Goal: Use online tool/utility: Utilize a website feature to perform a specific function

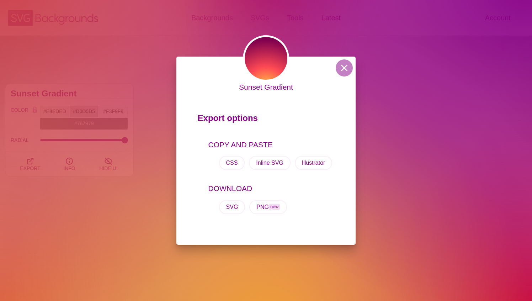
scroll to position [293, 0]
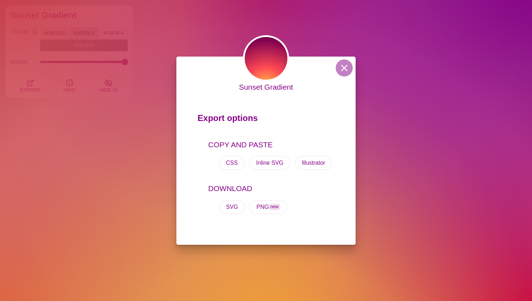
click at [349, 67] on button at bounding box center [344, 67] width 17 height 17
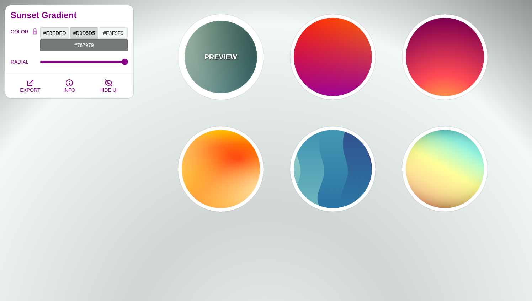
click at [196, 25] on div "PREVIEW" at bounding box center [220, 56] width 85 height 85
type input "#DDFFCC"
type input "#006677"
type input "#FFFFFF"
type input "#000000"
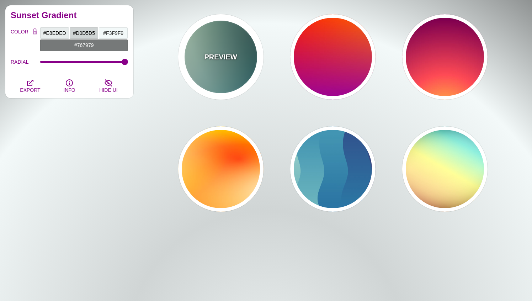
type input "100"
type input "1"
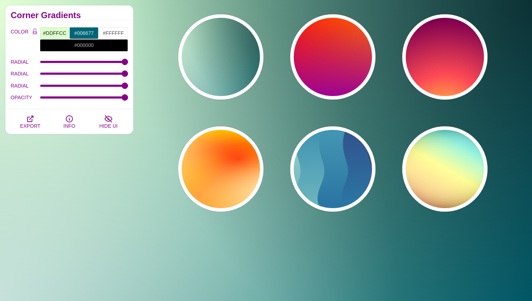
click at [163, 8] on div "PREVIEW PREVIEW PREVIEW PREVIEW PREVIEW PREVIEW PREVIEW PREVIEW PREVIEW PREVIEW…" at bounding box center [335, 1] width 393 height 432
click at [160, 9] on div "PREVIEW PREVIEW PREVIEW PREVIEW PREVIEW PREVIEW PREVIEW PREVIEW PREVIEW PREVIEW…" at bounding box center [335, 1] width 393 height 432
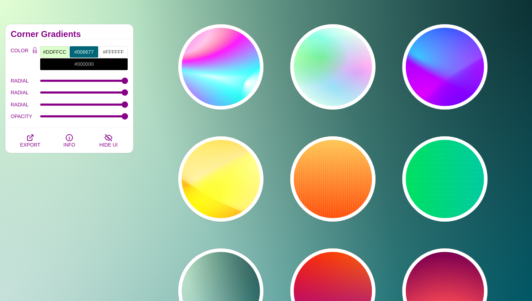
scroll to position [0, 0]
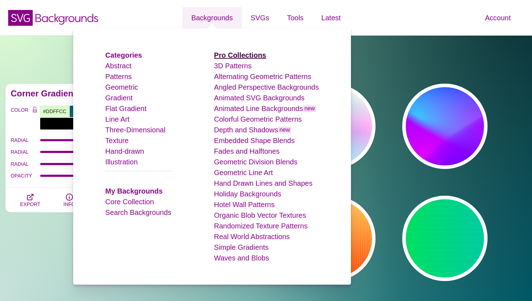
click at [243, 56] on strong "Pro Collections" at bounding box center [240, 55] width 52 height 8
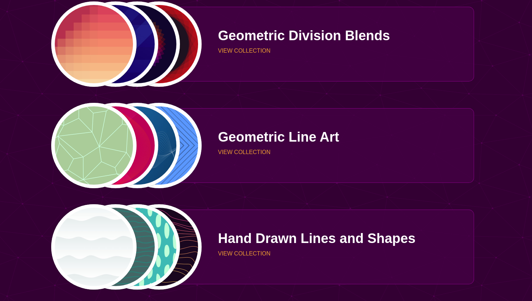
scroll to position [955, 0]
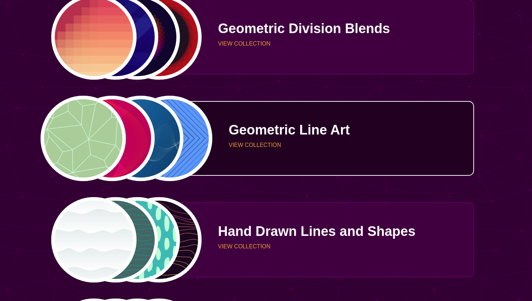
click at [100, 136] on div "PREVIEW PREVIEW PREVIEW PREVIEW" at bounding box center [126, 138] width 151 height 85
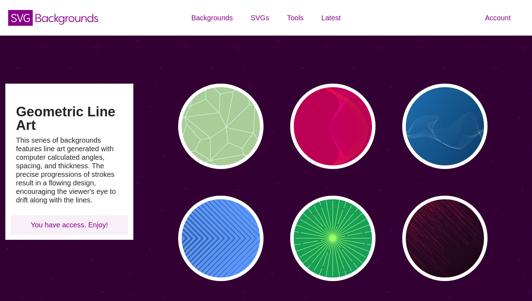
scroll to position [6, 0]
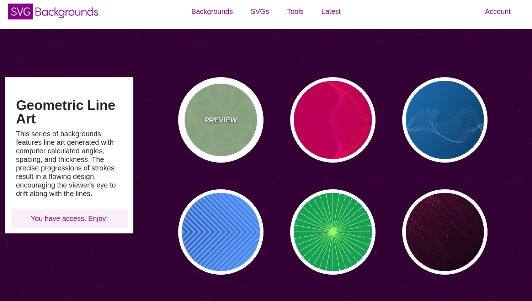
click at [227, 107] on div "PREVIEW" at bounding box center [220, 119] width 85 height 85
type input "#AACC99"
type input "#CCFFDD"
type input "0"
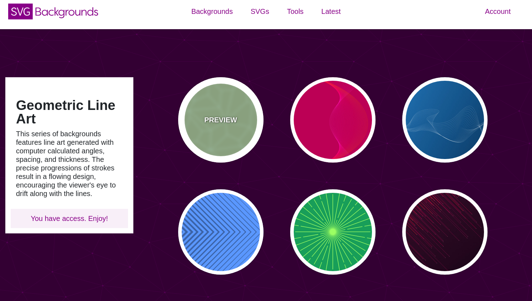
type input "5"
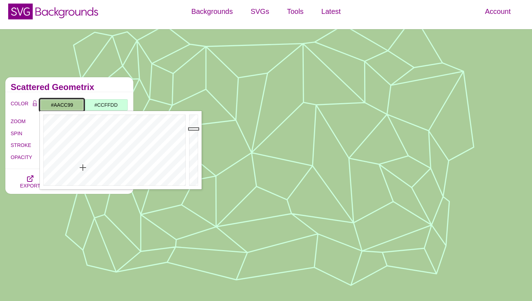
click at [70, 104] on input "#AACC99" at bounding box center [62, 105] width 44 height 12
paste input "F47B20"
type input "#F47B20"
click at [101, 104] on input "#CCFFDD" at bounding box center [106, 105] width 44 height 12
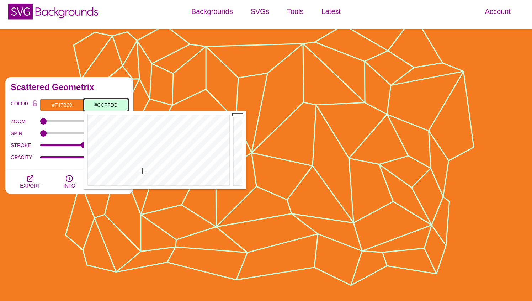
click at [101, 104] on input "#CCFFDD" at bounding box center [106, 105] width 44 height 12
paste input "F47B20"
click at [105, 90] on div "Scattered Geometrix" at bounding box center [69, 84] width 128 height 15
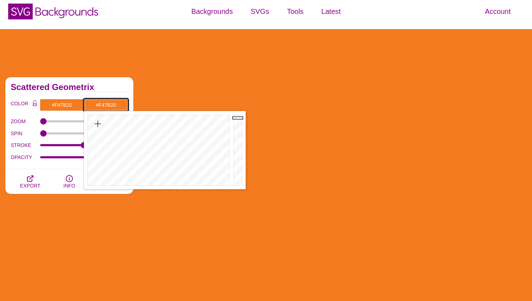
click at [103, 105] on input "#F47B20" at bounding box center [106, 105] width 44 height 12
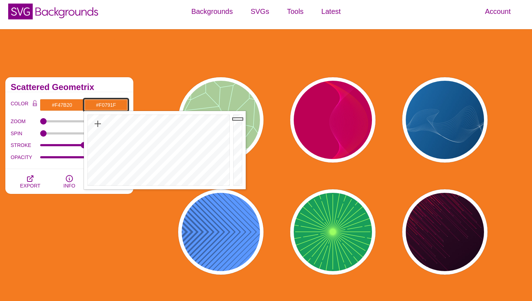
click at [235, 119] on div at bounding box center [238, 150] width 14 height 78
click at [235, 121] on div at bounding box center [238, 150] width 14 height 78
click at [235, 123] on div at bounding box center [238, 150] width 14 height 78
type input "#D76D1C"
click at [235, 126] on div at bounding box center [238, 150] width 14 height 78
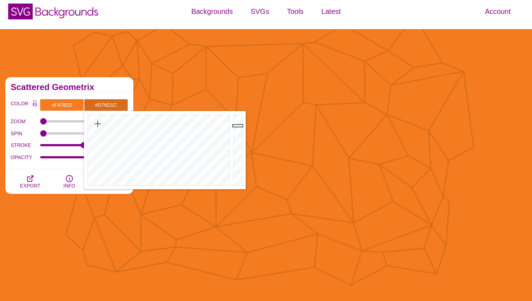
click at [106, 87] on h2 "Scattered Geometrix" at bounding box center [69, 87] width 117 height 6
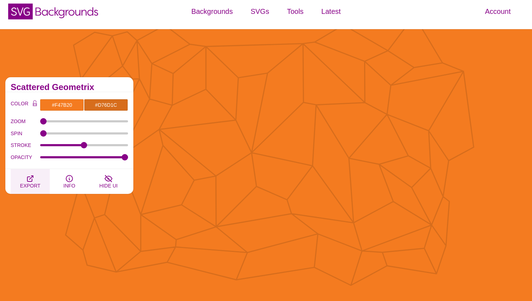
click at [32, 178] on icon "button" at bounding box center [30, 178] width 9 height 9
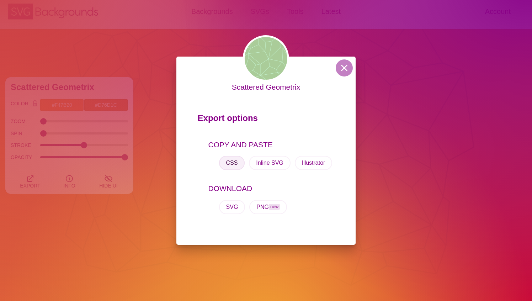
click at [231, 162] on button "CSS" at bounding box center [232, 163] width 26 height 14
click at [348, 67] on button at bounding box center [344, 67] width 17 height 17
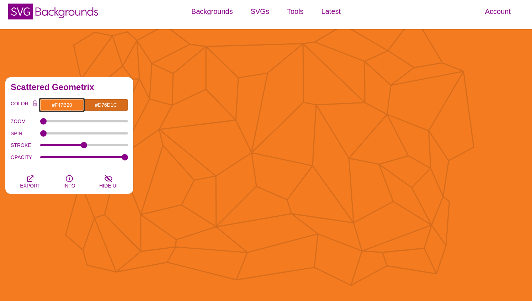
click at [66, 102] on input "#F47B20" at bounding box center [62, 105] width 44 height 12
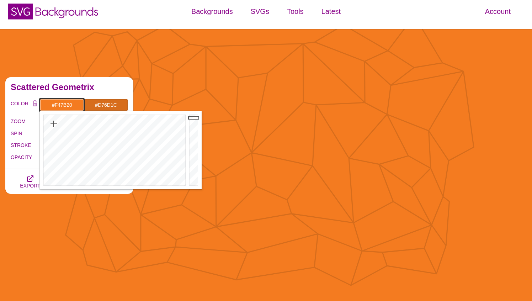
click at [66, 102] on input "#F47B20" at bounding box center [62, 105] width 44 height 12
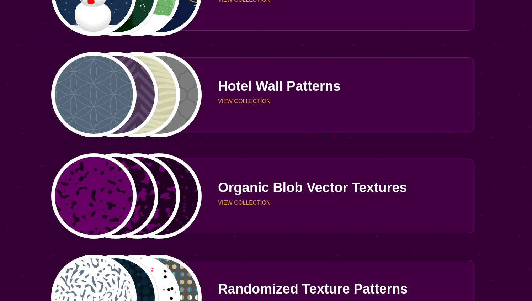
scroll to position [1306, 0]
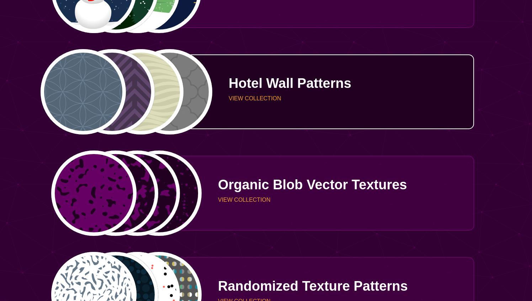
click at [143, 85] on div "PREVIEW PREVIEW PREVIEW PREVIEW" at bounding box center [126, 91] width 151 height 85
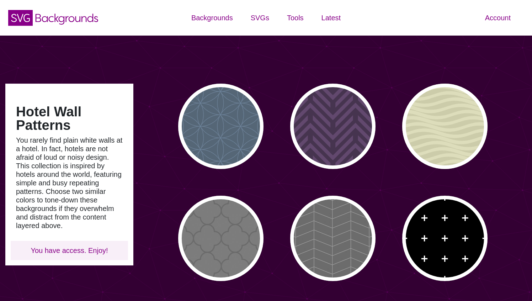
type input "#450057"
type input "#FFFFFF"
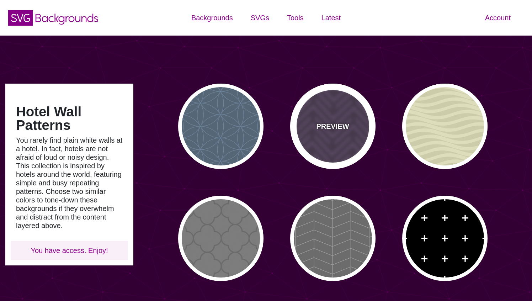
click at [329, 105] on div "PREVIEW" at bounding box center [332, 126] width 85 height 85
type input "#46344F"
type input "#62486E"
type input "#FF7300"
type input "0"
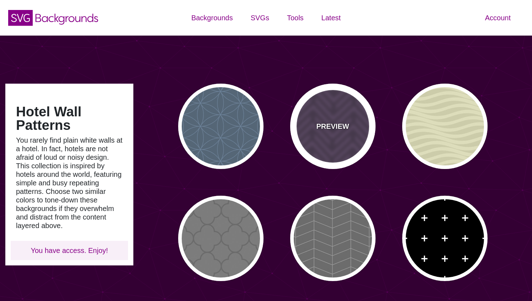
type input "0.2"
type input "0"
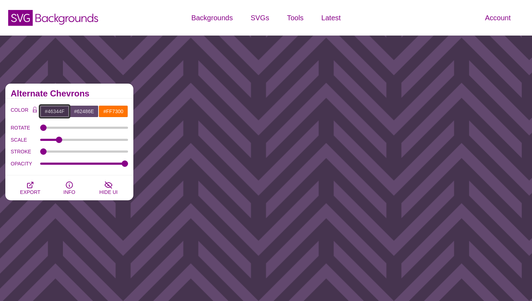
click at [57, 108] on input "#46344F" at bounding box center [55, 111] width 30 height 12
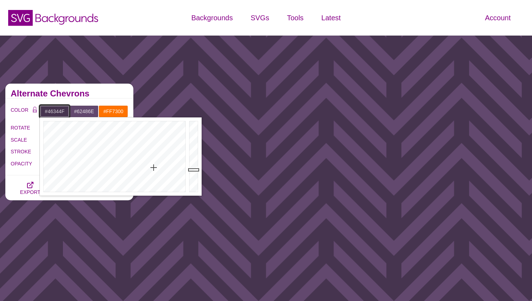
click at [57, 108] on input "#46344F" at bounding box center [55, 111] width 30 height 12
paste input "F47B20"
type input "#F47B20"
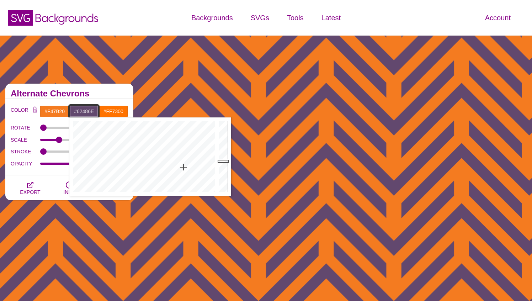
click at [79, 109] on input "#62486E" at bounding box center [84, 111] width 30 height 12
paste input "F47B20"
type input "#F47B20"
click at [101, 98] on div "Alternate Chevrons" at bounding box center [69, 91] width 128 height 15
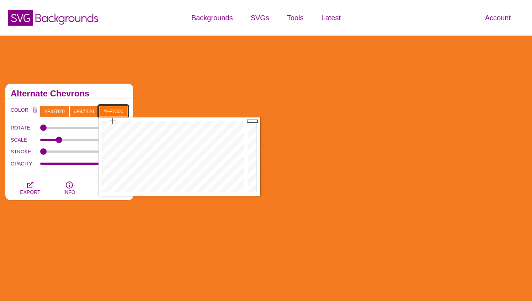
click at [112, 109] on input "#FF7300" at bounding box center [113, 111] width 30 height 12
paste input "47B2"
type input "#F47B20"
click at [110, 86] on div "Alternate Chevrons" at bounding box center [69, 91] width 128 height 15
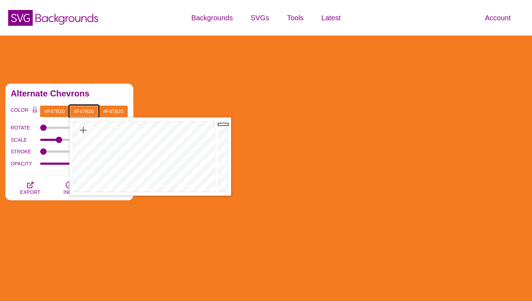
click at [91, 106] on input "#F47B20" at bounding box center [84, 111] width 30 height 12
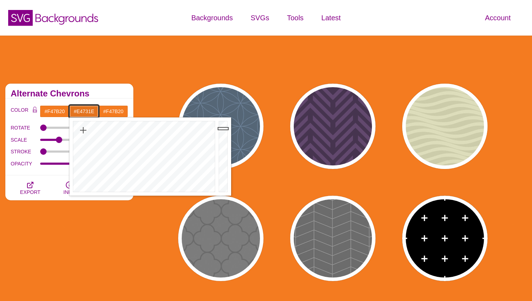
click at [224, 128] on div at bounding box center [224, 156] width 14 height 78
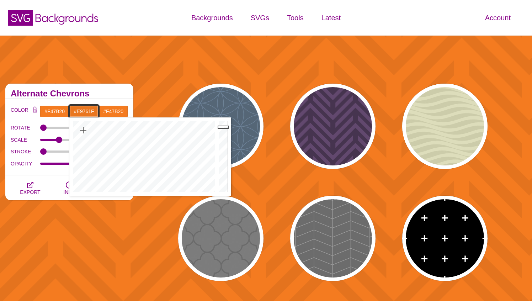
click at [223, 127] on div at bounding box center [224, 156] width 14 height 78
click at [223, 124] on div at bounding box center [224, 156] width 14 height 78
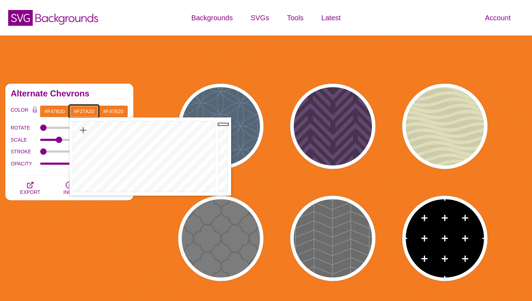
click at [223, 124] on div at bounding box center [224, 156] width 14 height 78
click at [223, 128] on div at bounding box center [224, 156] width 14 height 78
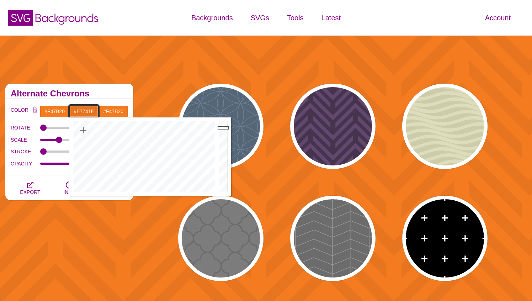
type input "#E8751E"
click at [223, 127] on div at bounding box center [224, 156] width 14 height 78
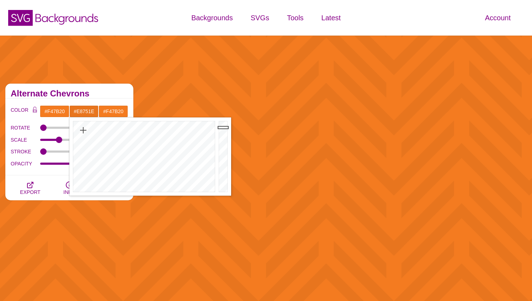
click at [107, 88] on div "Alternate Chevrons" at bounding box center [69, 91] width 128 height 15
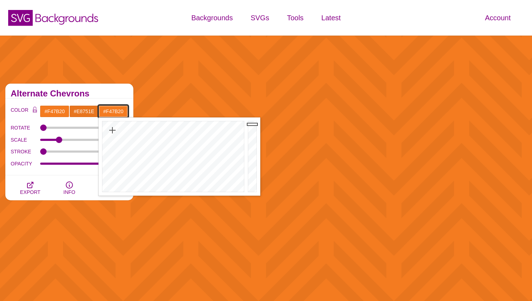
click at [116, 112] on input "#F47B20" at bounding box center [113, 111] width 30 height 12
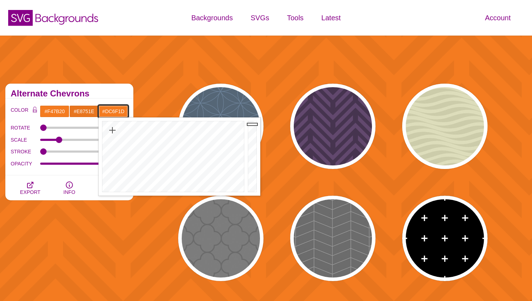
click at [255, 130] on div at bounding box center [253, 156] width 14 height 78
type input "#EE781F"
click at [254, 126] on div at bounding box center [253, 156] width 14 height 78
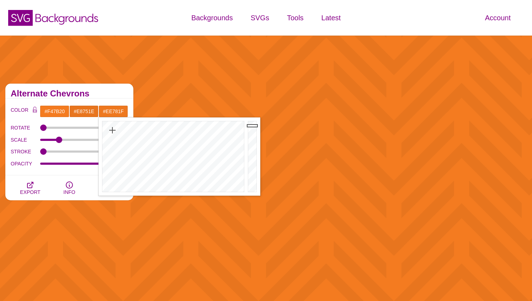
click at [107, 97] on div "Alternate Chevrons" at bounding box center [69, 91] width 128 height 15
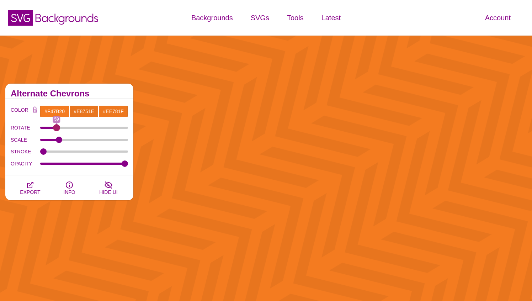
drag, startPoint x: 45, startPoint y: 128, endPoint x: 56, endPoint y: 127, distance: 11.4
type input "59"
click at [56, 127] on input "ROTATE" at bounding box center [84, 127] width 88 height 3
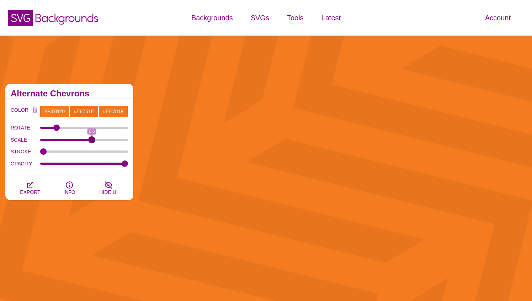
drag, startPoint x: 60, startPoint y: 141, endPoint x: 92, endPoint y: 138, distance: 32.1
type input "0.6"
click at [92, 138] on input "SCALE" at bounding box center [84, 139] width 88 height 3
click at [34, 184] on icon "button" at bounding box center [30, 185] width 9 height 9
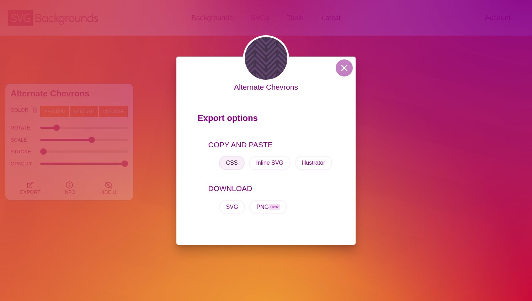
click at [234, 164] on button "CSS" at bounding box center [232, 163] width 26 height 14
click at [347, 66] on button at bounding box center [344, 67] width 17 height 17
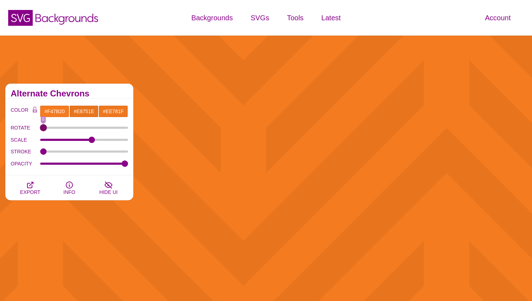
drag, startPoint x: 58, startPoint y: 127, endPoint x: 33, endPoint y: 133, distance: 26.0
type input "0"
click at [40, 129] on input "ROTATE" at bounding box center [84, 127] width 88 height 3
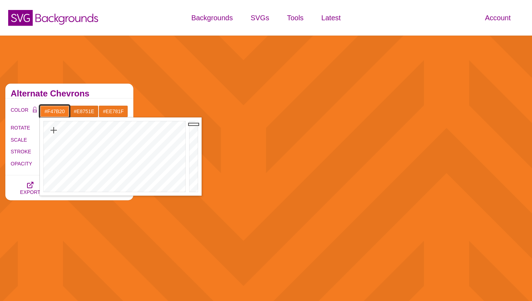
click at [55, 112] on input "#F47B20" at bounding box center [55, 111] width 30 height 12
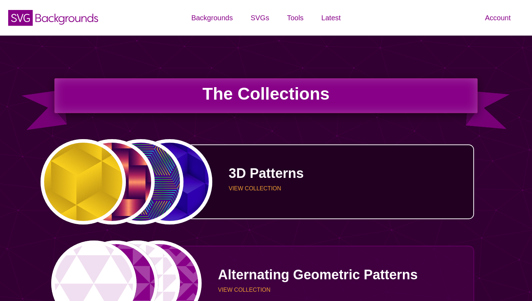
click at [113, 171] on div "PREVIEW PREVIEW PREVIEW PREVIEW" at bounding box center [126, 181] width 151 height 85
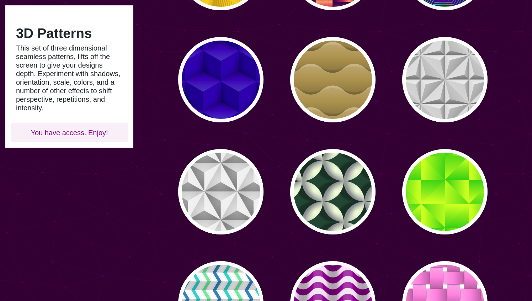
scroll to position [68, 0]
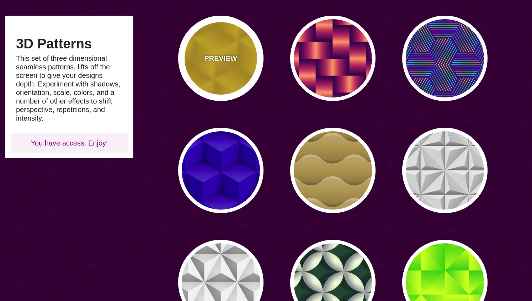
click at [220, 70] on div "PREVIEW" at bounding box center [220, 58] width 85 height 85
type input "#FFCC00"
type input "#CC9900"
type input "0"
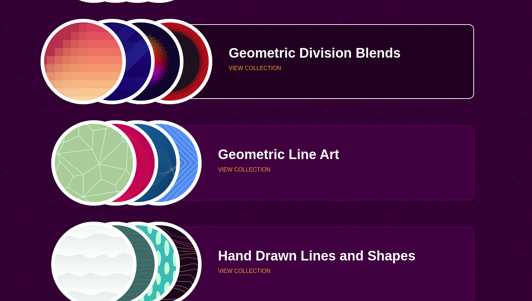
scroll to position [906, 0]
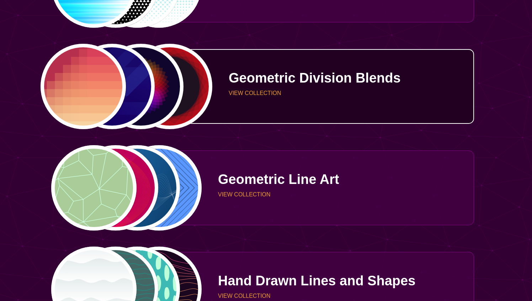
click at [171, 73] on div "PREVIEW PREVIEW PREVIEW PREVIEW" at bounding box center [126, 86] width 151 height 85
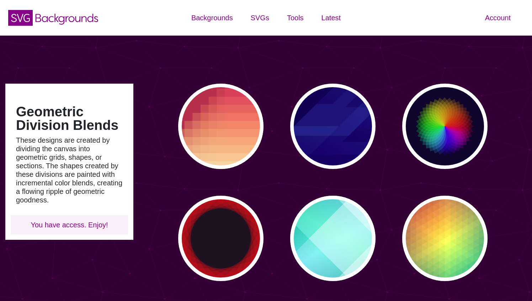
type input "#450057"
type input "#FFFFFF"
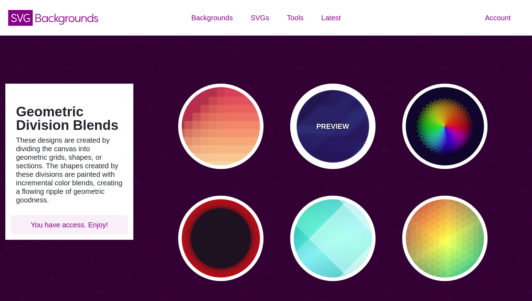
click at [329, 109] on div "PREVIEW" at bounding box center [332, 126] width 85 height 85
type input "#000044"
type input "#3388FF"
type input "#001188"
type input "0"
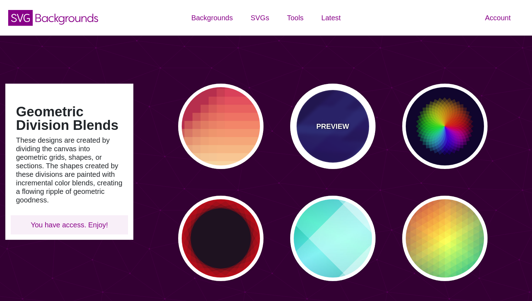
type input "0"
type input "0.3"
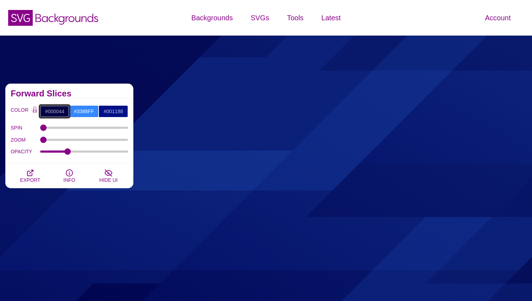
click at [54, 111] on input "#000044" at bounding box center [55, 111] width 30 height 12
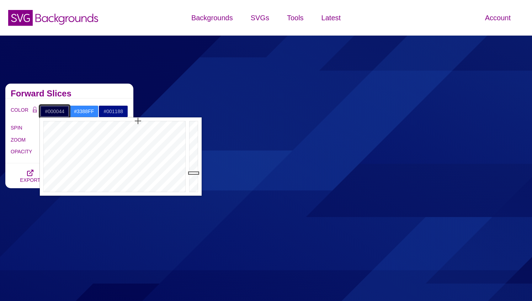
paste input "F47B20"
type input "#F47B20"
click at [109, 92] on h2 "Forward Slices" at bounding box center [69, 94] width 117 height 6
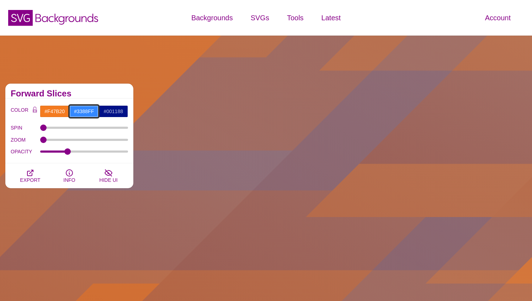
click at [91, 109] on input "#3388FF" at bounding box center [84, 111] width 30 height 12
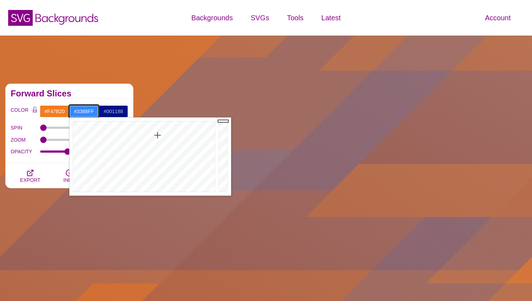
click at [91, 109] on input "#3388FF" at bounding box center [84, 111] width 30 height 12
paste input "F47B20"
type input "#F47B20"
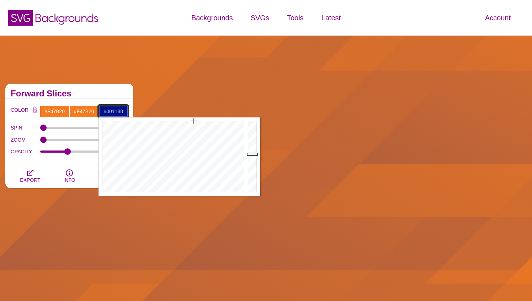
click at [111, 113] on input "#001188" at bounding box center [113, 111] width 30 height 12
paste input "F47B20"
type input "#F47B20"
click at [108, 94] on h2 "Forward Slices" at bounding box center [69, 94] width 117 height 6
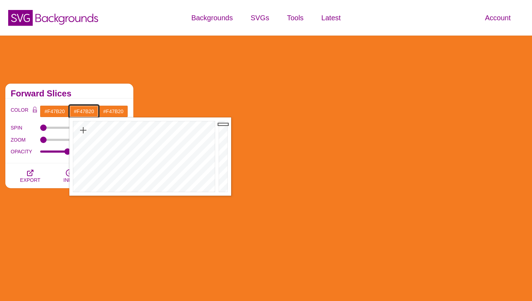
click at [90, 111] on input "#F47B20" at bounding box center [84, 111] width 30 height 12
click at [222, 128] on div at bounding box center [224, 156] width 14 height 78
click at [222, 131] on div at bounding box center [224, 156] width 14 height 78
type input "#C06119"
click at [222, 138] on div at bounding box center [224, 156] width 14 height 78
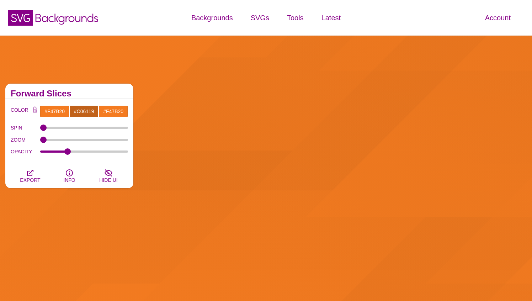
click at [119, 97] on div "Forward Slices" at bounding box center [69, 91] width 128 height 15
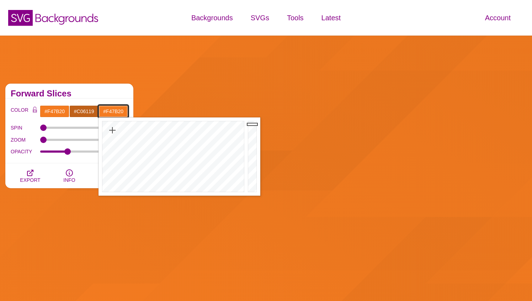
click at [118, 110] on input "#F47B20" at bounding box center [113, 111] width 30 height 12
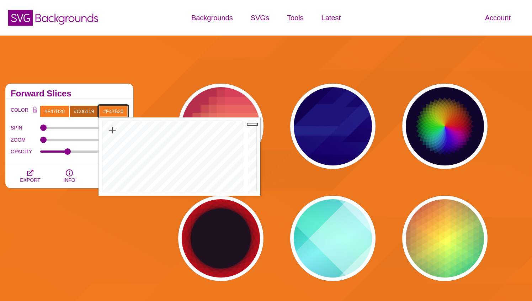
type input "#B35A18"
click at [252, 142] on div at bounding box center [253, 156] width 14 height 78
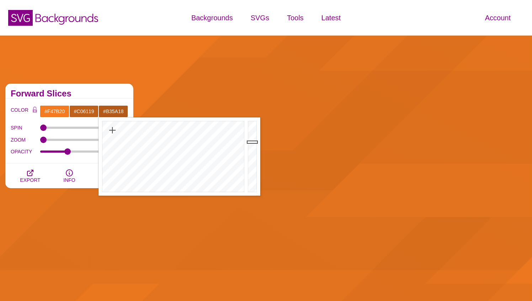
click at [103, 87] on div "Forward Slices" at bounding box center [69, 91] width 128 height 15
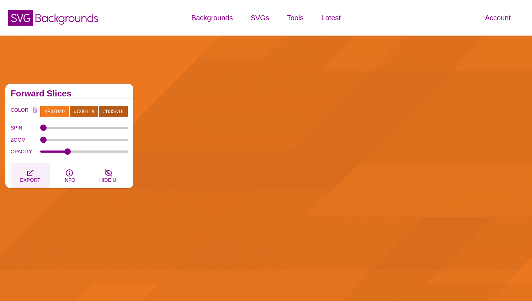
click at [30, 174] on icon "button" at bounding box center [30, 173] width 9 height 9
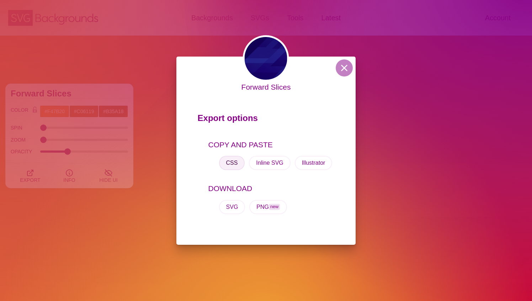
click at [238, 165] on button "CSS" at bounding box center [232, 163] width 26 height 14
click at [124, 93] on div "Forward Slices Export options COPY AND PASTE CSS Inline SVG Illustrator DOWNLOA…" at bounding box center [266, 150] width 532 height 301
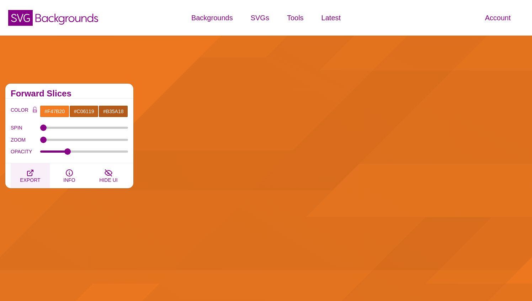
click at [36, 169] on button "EXPORT" at bounding box center [30, 175] width 39 height 25
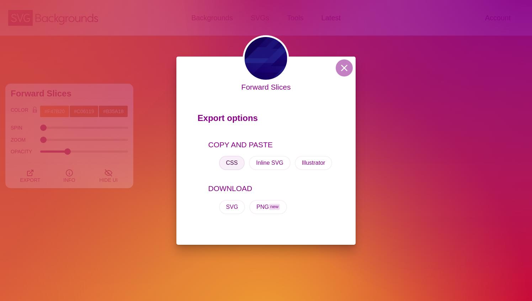
click at [235, 162] on button "CSS" at bounding box center [232, 163] width 26 height 14
